Goal: Information Seeking & Learning: Learn about a topic

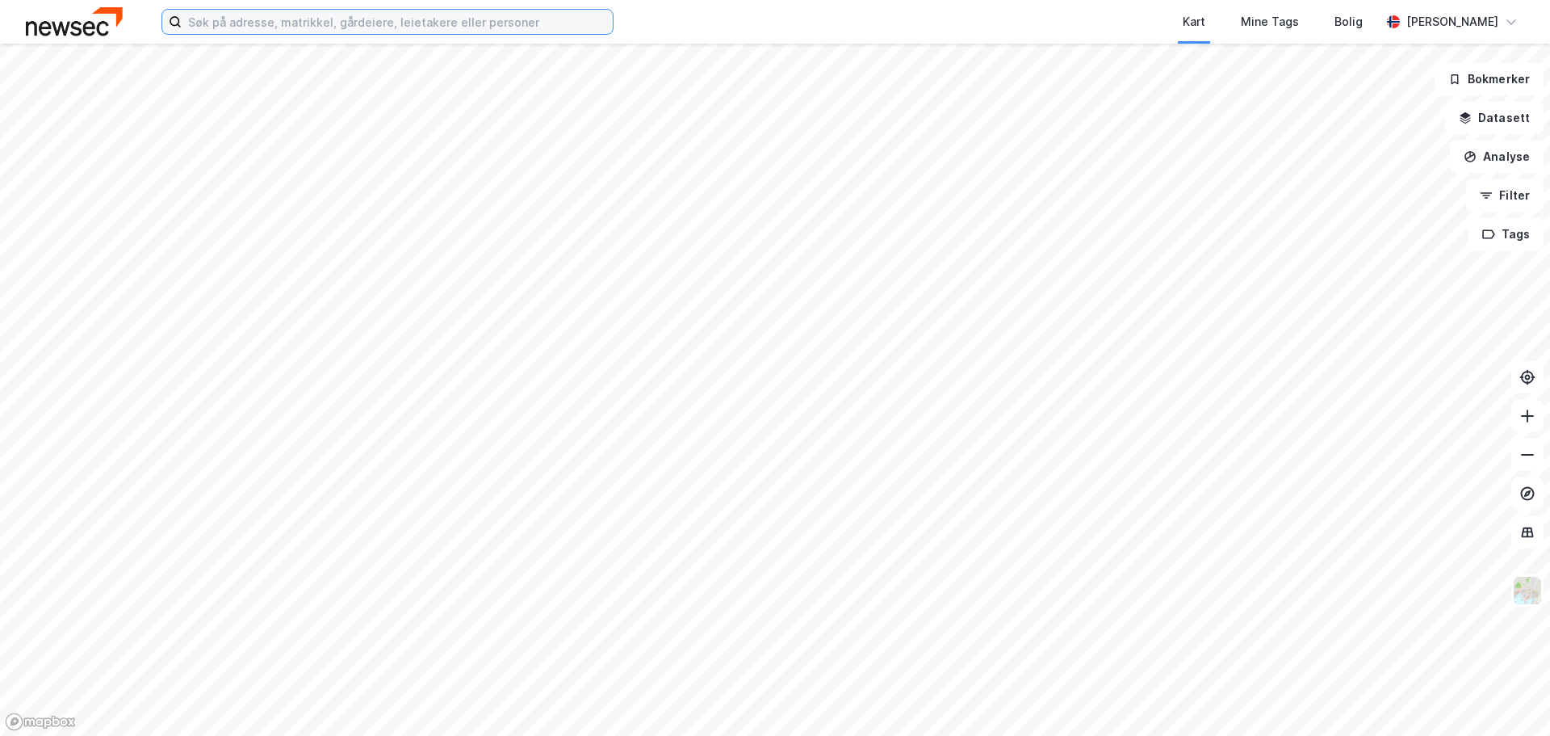
click at [347, 21] on input at bounding box center [397, 22] width 431 height 24
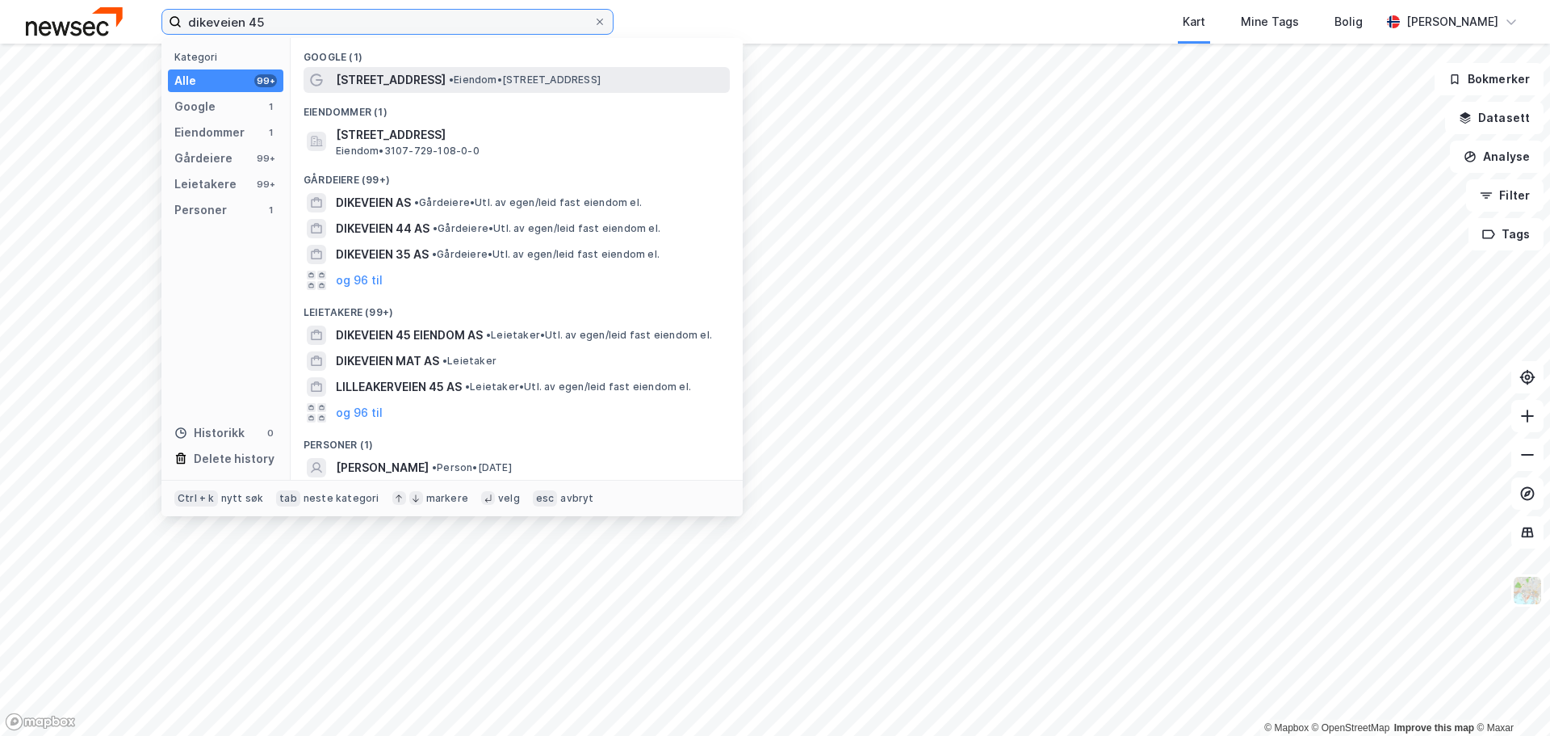
type input "dikeveien 45"
click at [402, 80] on span "[STREET_ADDRESS]" at bounding box center [391, 79] width 110 height 19
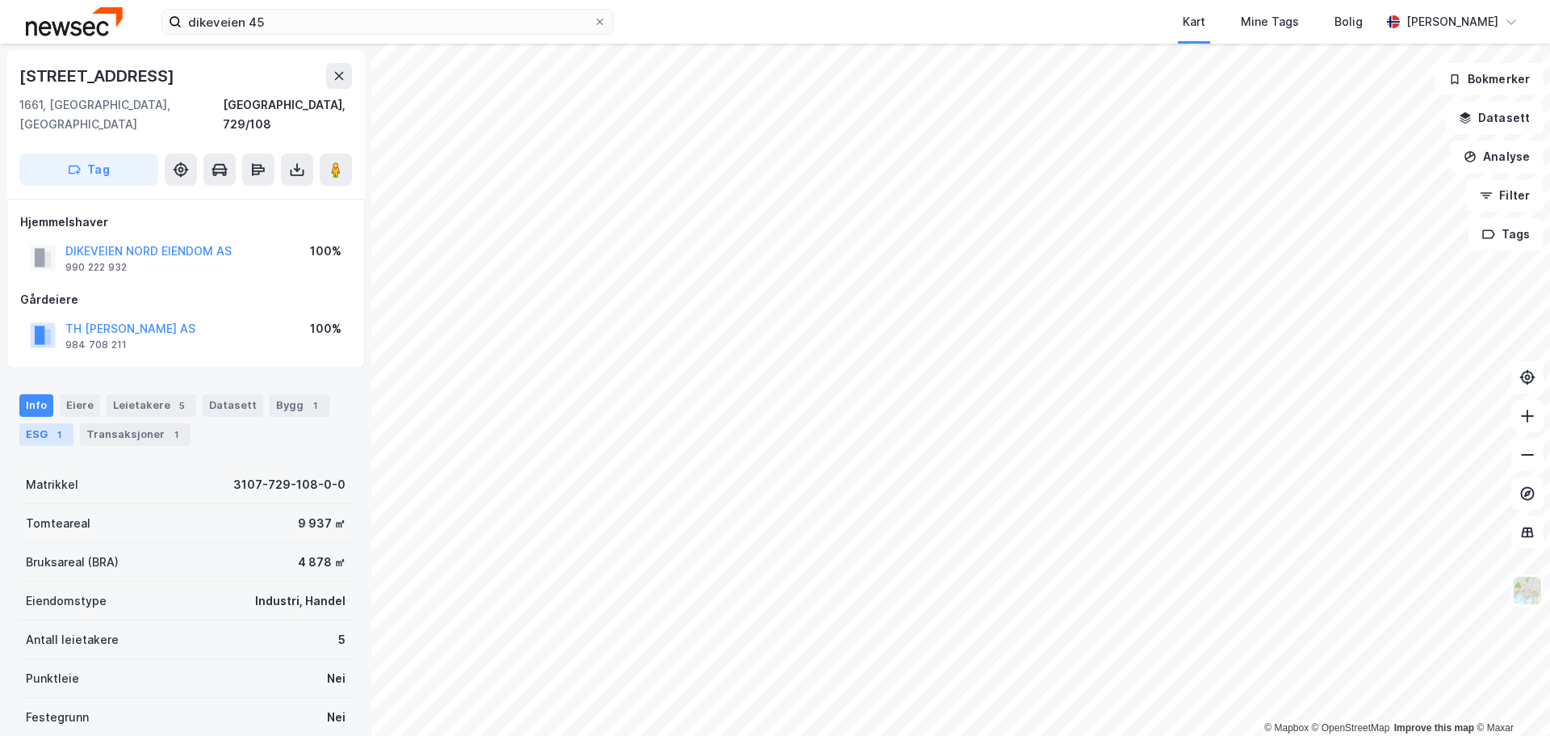
click at [33, 423] on div "ESG 1" at bounding box center [46, 434] width 54 height 23
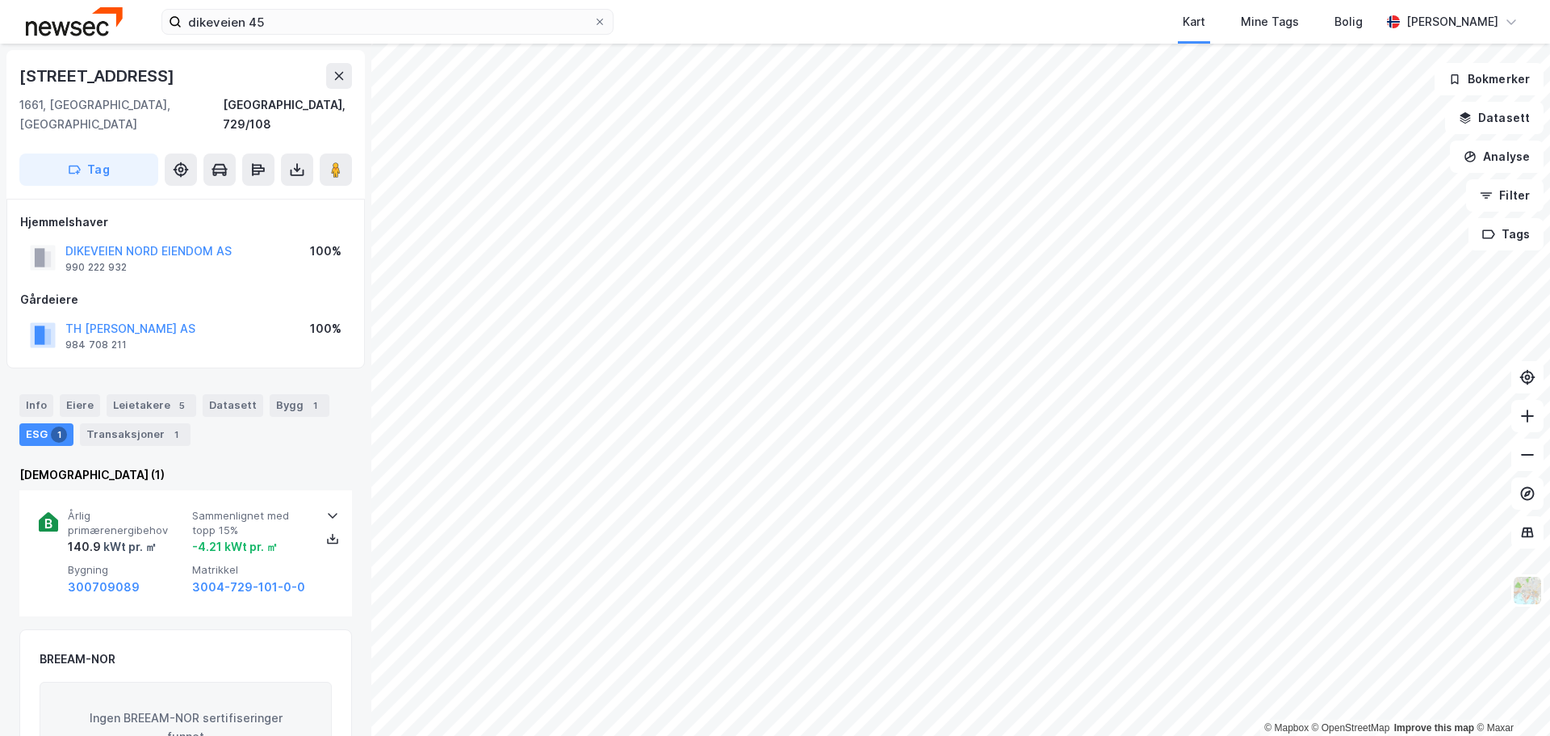
click at [63, 29] on img at bounding box center [74, 21] width 97 height 28
